Goal: Transaction & Acquisition: Purchase product/service

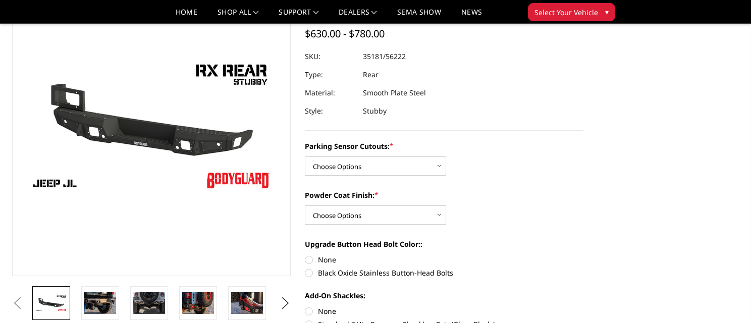
scroll to position [79, 0]
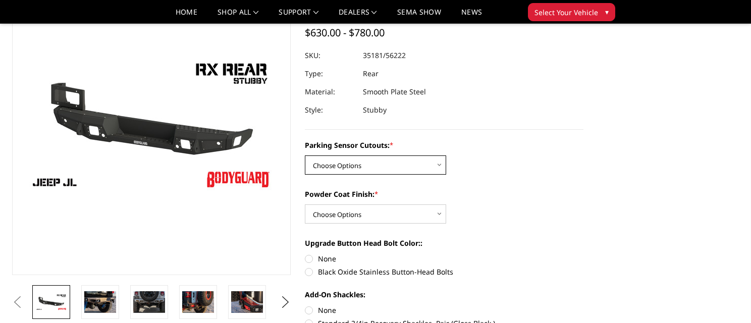
click at [413, 163] on select "Choose Options Yes - WITH Parking Sensor Cutouts No - WITHOUT Parking Sensor Cu…" at bounding box center [375, 164] width 141 height 19
select select "4258"
click at [305, 155] on select "Choose Options Yes - WITH Parking Sensor Cutouts No - WITHOUT Parking Sensor Cu…" at bounding box center [375, 164] width 141 height 19
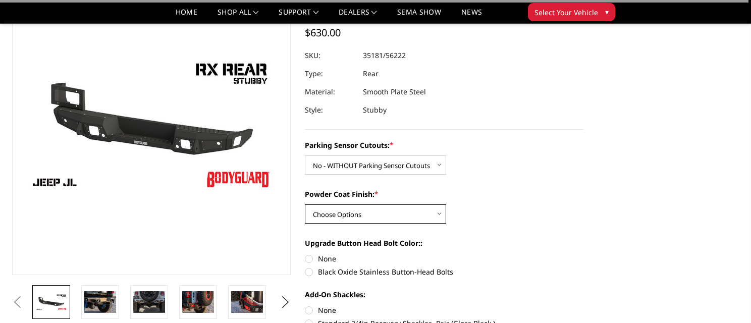
click at [385, 214] on select "Choose Options Bare Metal Textured Black Powder Coat" at bounding box center [375, 213] width 141 height 19
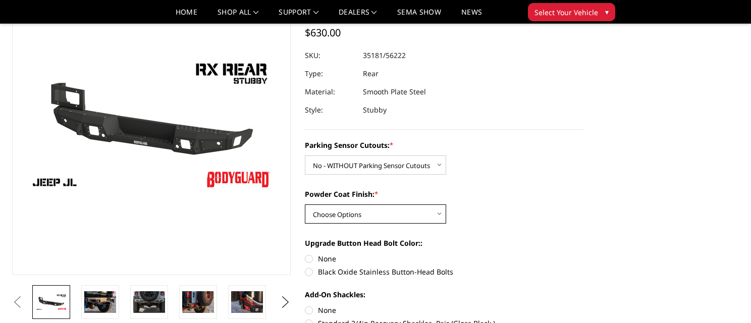
select select "4260"
click at [305, 204] on select "Choose Options Bare Metal Textured Black Powder Coat" at bounding box center [375, 213] width 141 height 19
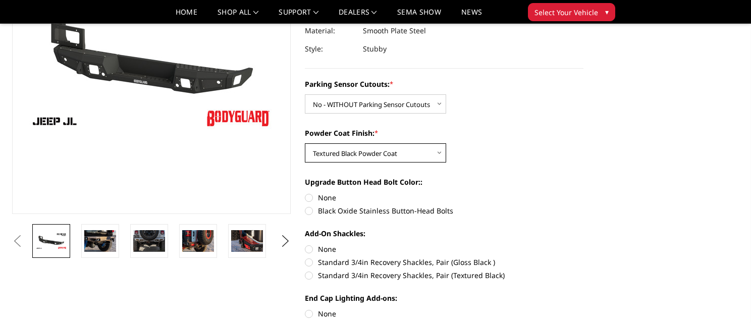
scroll to position [142, 0]
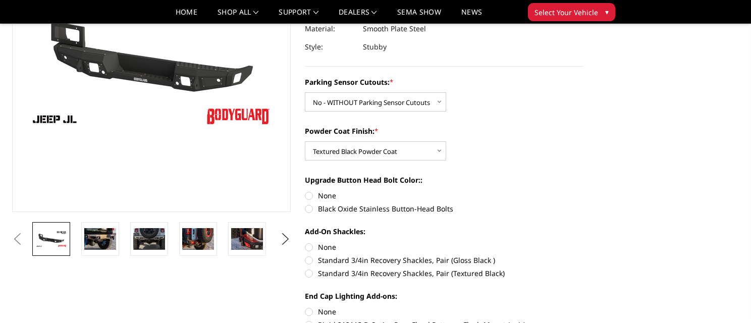
click at [309, 194] on label "None" at bounding box center [444, 195] width 278 height 11
click at [305, 191] on input "None" at bounding box center [305, 190] width 1 height 1
radio input "true"
click at [309, 246] on label "None" at bounding box center [444, 247] width 278 height 11
click at [305, 242] on input "None" at bounding box center [305, 242] width 1 height 1
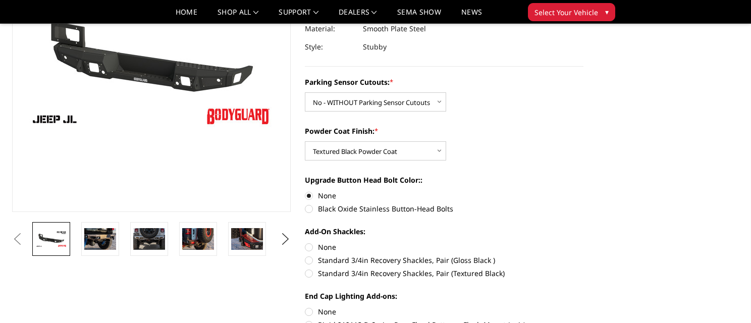
radio input "true"
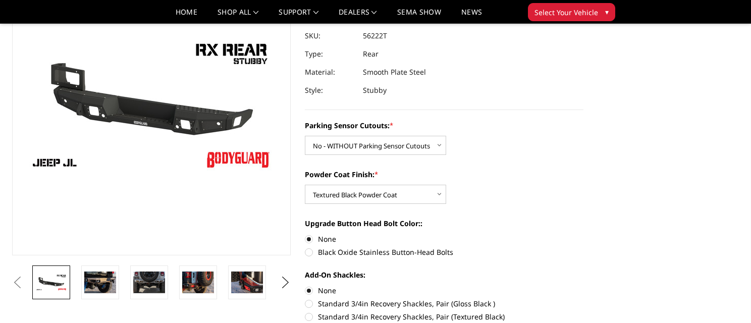
scroll to position [101, 0]
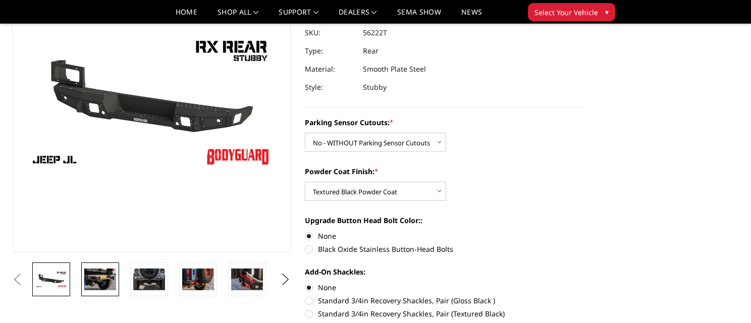
click at [101, 277] on img at bounding box center [100, 278] width 32 height 21
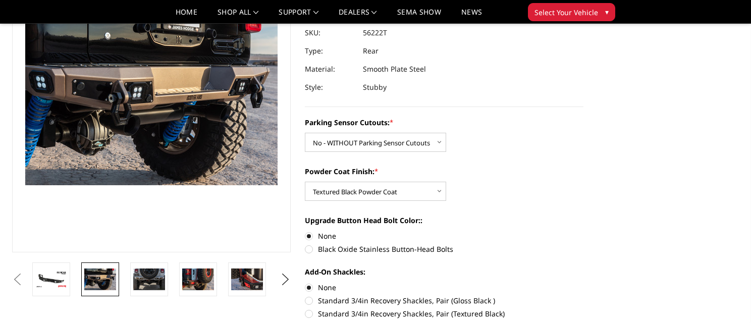
scroll to position [88, 0]
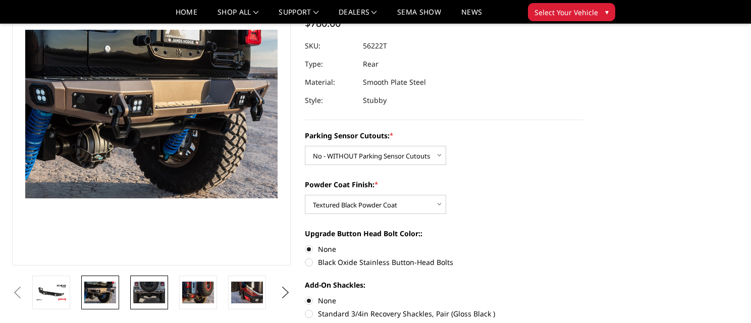
click at [146, 287] on img at bounding box center [149, 292] width 32 height 22
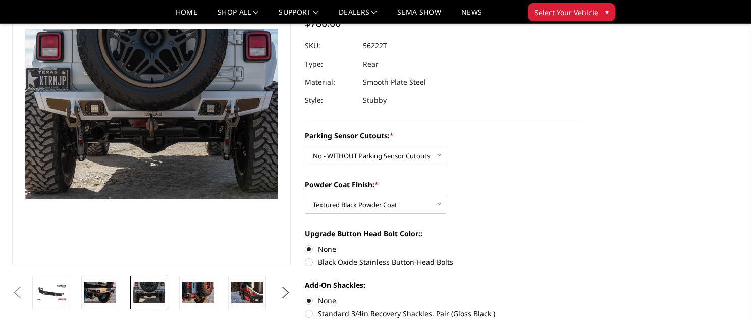
scroll to position [87, 0]
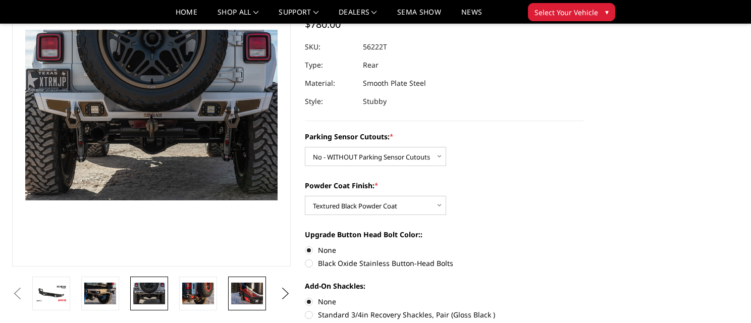
drag, startPoint x: 252, startPoint y: 296, endPoint x: 262, endPoint y: 295, distance: 10.1
click at [252, 296] on img at bounding box center [247, 292] width 32 height 21
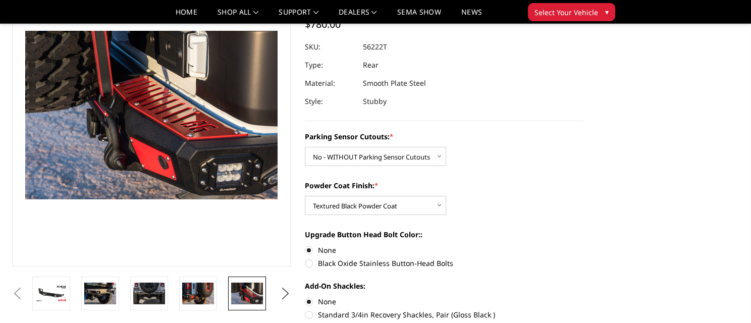
scroll to position [88, 0]
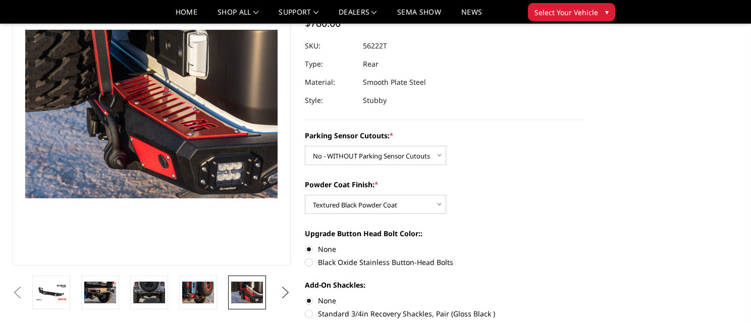
click at [287, 295] on button "Next" at bounding box center [285, 292] width 15 height 15
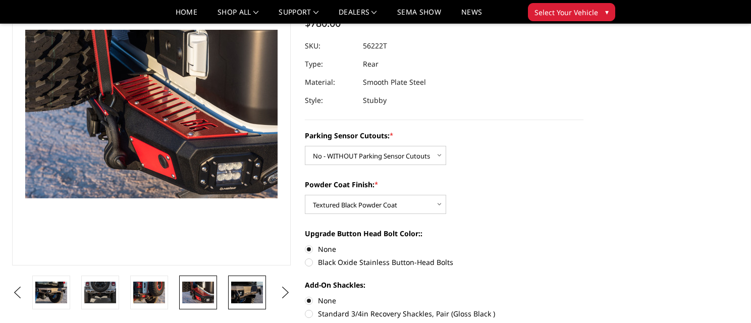
click at [248, 292] on img at bounding box center [247, 291] width 32 height 21
